Goal: Register for event/course

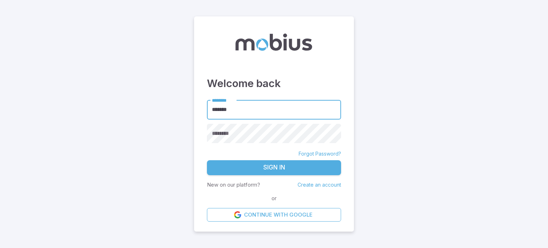
type input "******"
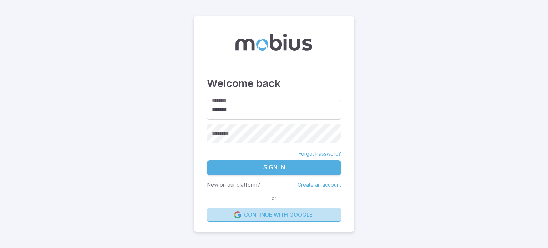
click at [284, 219] on link "Continue with Google" at bounding box center [274, 215] width 134 height 14
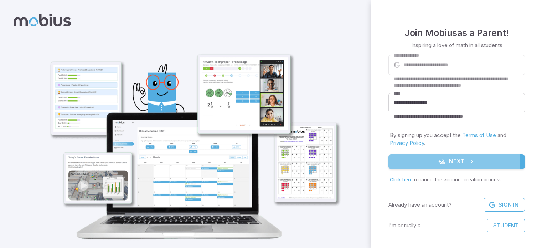
click at [413, 162] on button "Next" at bounding box center [457, 161] width 137 height 15
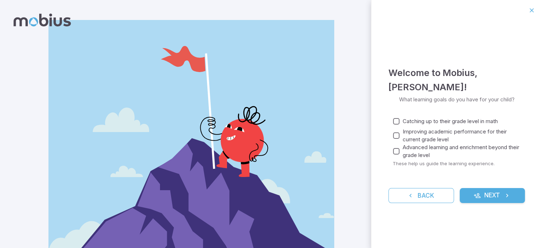
click at [474, 195] on icon "submit" at bounding box center [477, 195] width 7 height 7
click at [504, 189] on button "Next" at bounding box center [493, 195] width 66 height 15
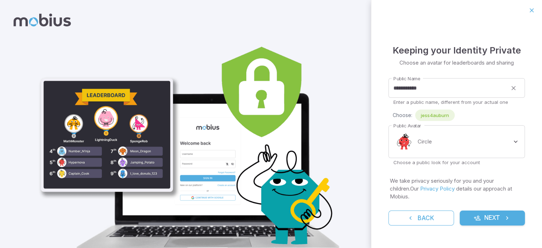
click at [76, 150] on img at bounding box center [191, 141] width 312 height 242
click at [471, 216] on button "Next" at bounding box center [493, 217] width 66 height 15
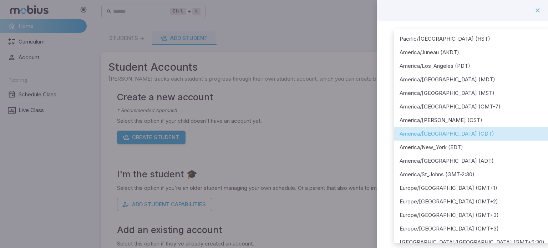
click at [459, 82] on body "**********" at bounding box center [274, 141] width 548 height 282
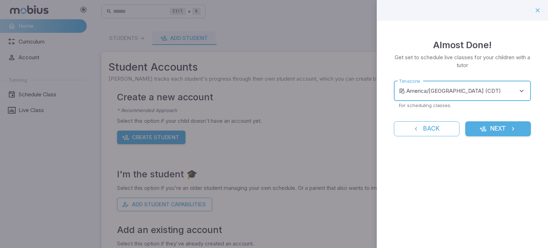
click at [492, 133] on button "Next" at bounding box center [498, 128] width 66 height 15
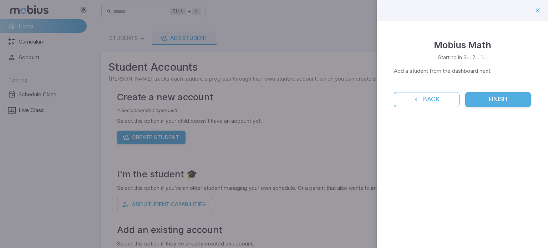
click at [485, 109] on div "Mobius Math Starting in 3... 2... 1... Add a student from the dashboard next! B…" at bounding box center [461, 72] width 171 height 103
drag, startPoint x: 485, startPoint y: 97, endPoint x: 486, endPoint y: 101, distance: 4.3
click at [485, 98] on button "Finish" at bounding box center [498, 99] width 66 height 15
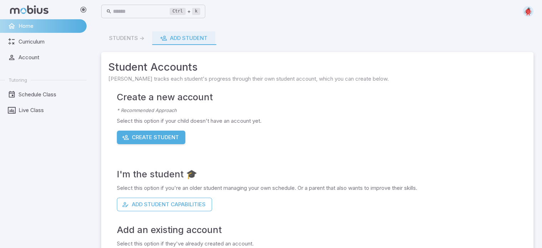
click at [162, 211] on div "Add an existing account Select this option if they've already created an accoun…" at bounding box center [322, 239] width 410 height 56
drag, startPoint x: 160, startPoint y: 202, endPoint x: 161, endPoint y: 206, distance: 4.0
click at [161, 206] on button "Add Student Capabilities" at bounding box center [164, 204] width 95 height 14
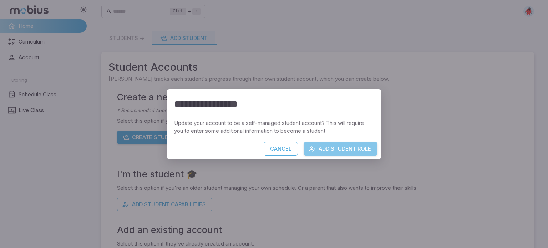
click at [354, 154] on button "Add Student Role" at bounding box center [340, 149] width 74 height 14
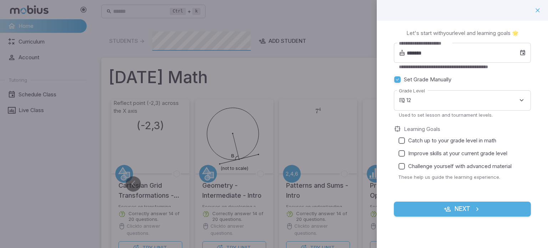
click at [459, 205] on button "Next" at bounding box center [462, 208] width 137 height 15
click at [429, 138] on span "Catch up to your grade level in math" at bounding box center [452, 141] width 88 height 8
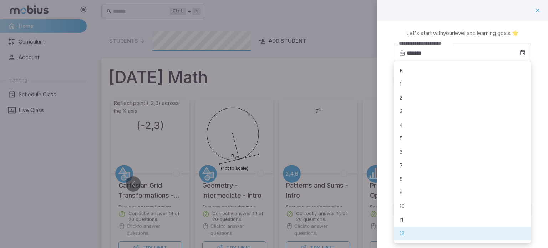
click at [422, 243] on div at bounding box center [274, 124] width 548 height 248
click at [536, 8] on div at bounding box center [274, 124] width 548 height 248
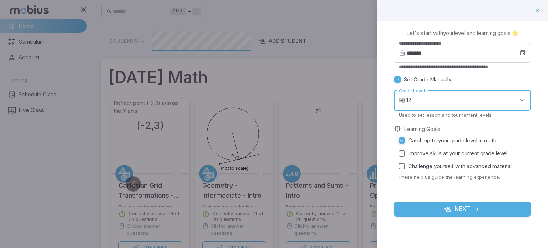
click at [453, 206] on button "Next" at bounding box center [462, 208] width 137 height 15
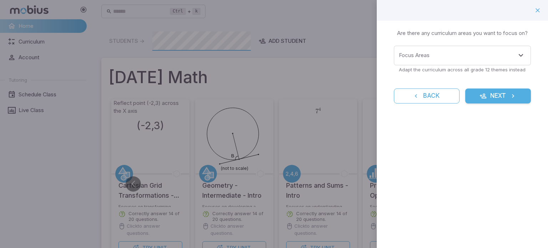
click at [537, 61] on div "Learning Focus 🔎 Are there any curriculum areas you want to focus on? Focus Are…" at bounding box center [461, 71] width 171 height 100
click at [499, 57] on input "Focus Areas" at bounding box center [457, 55] width 120 height 13
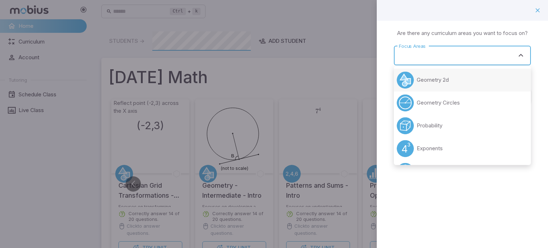
click at [489, 74] on li "Geometry 2d" at bounding box center [462, 79] width 137 height 23
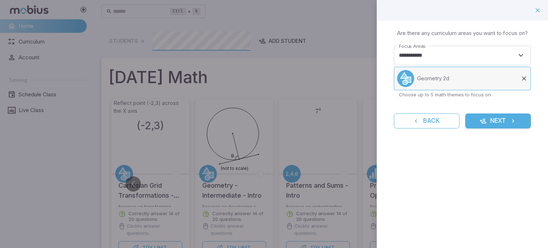
click at [471, 84] on li "Geometry 2d" at bounding box center [462, 79] width 137 height 24
type input "**********"
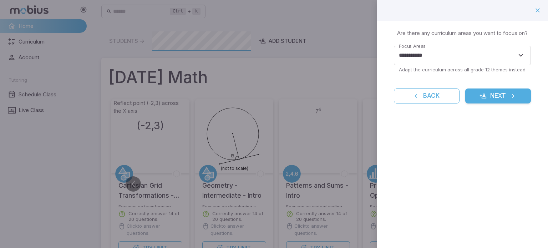
click at [477, 88] on button "Next" at bounding box center [498, 95] width 66 height 15
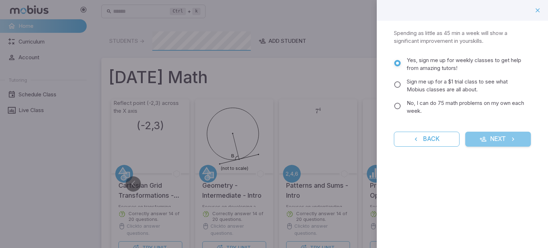
click at [495, 136] on button "Next" at bounding box center [498, 139] width 66 height 15
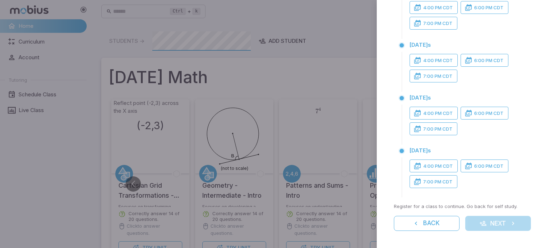
scroll to position [124, 0]
click at [437, 167] on button "4:00 PM CDT" at bounding box center [433, 165] width 48 height 13
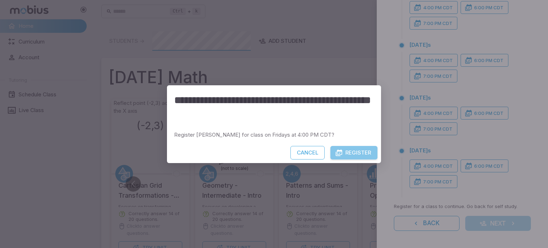
click at [350, 157] on button "Register" at bounding box center [353, 153] width 47 height 14
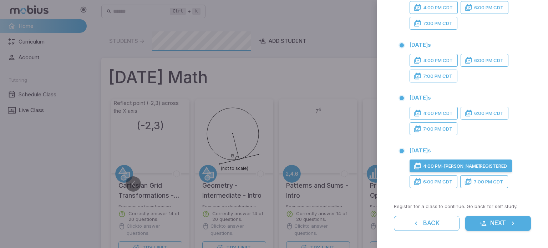
click at [470, 225] on button "Next" at bounding box center [498, 223] width 66 height 15
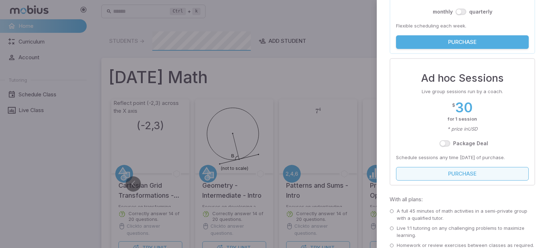
click at [456, 170] on button "Purchase" at bounding box center [462, 174] width 133 height 14
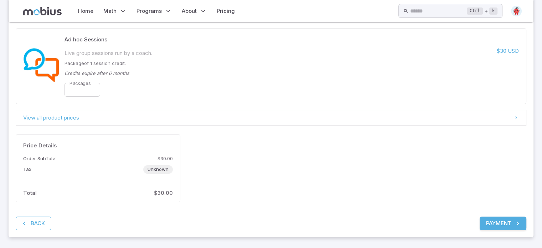
scroll to position [83, 0]
